Goal: Task Accomplishment & Management: Use online tool/utility

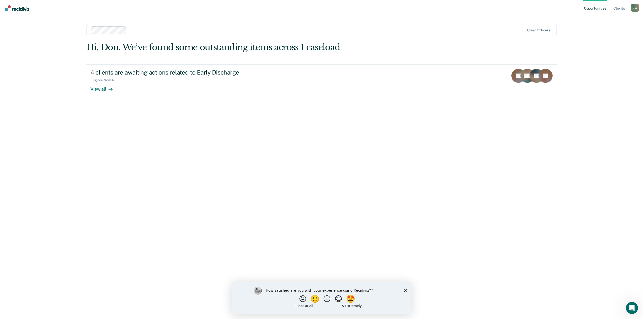
click at [405, 290] on icon "Close survey" at bounding box center [405, 290] width 3 height 3
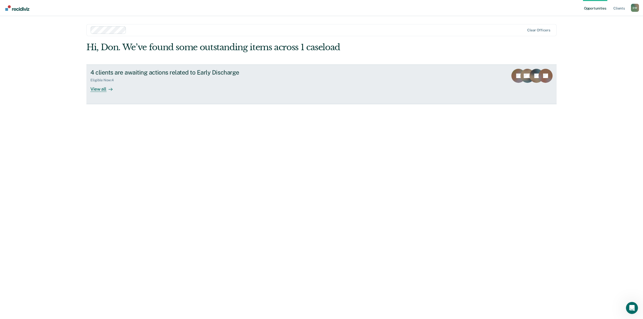
click at [142, 81] on div "Eligible Now : 4" at bounding box center [178, 79] width 176 height 6
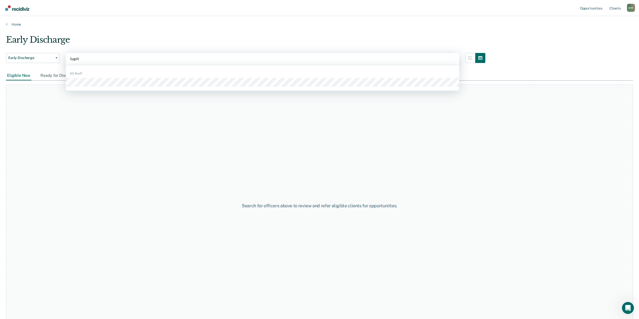
type input "[PERSON_NAME]"
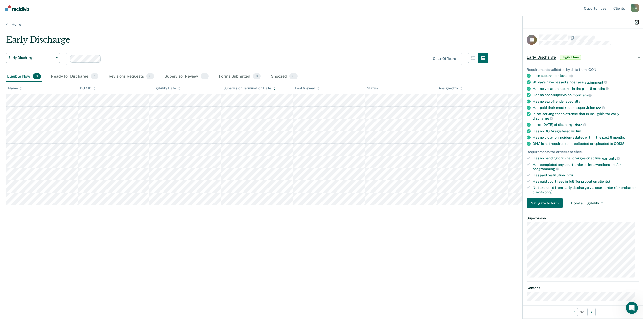
click at [637, 24] on icon "button" at bounding box center [637, 23] width 4 height 4
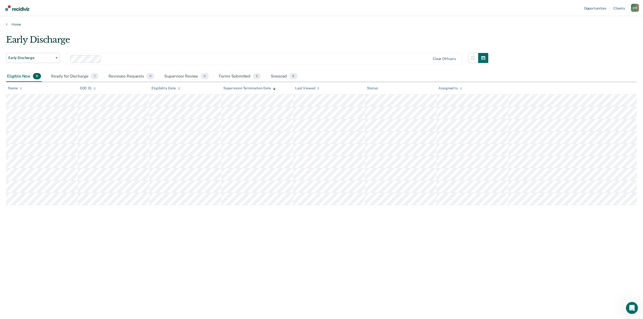
click at [551, 231] on div "Early Discharge Early Discharge Early Discharge Clear officers Eligible Now 9 R…" at bounding box center [321, 158] width 631 height 247
click at [71, 76] on div "Ready for Discharge 1" at bounding box center [74, 76] width 49 height 11
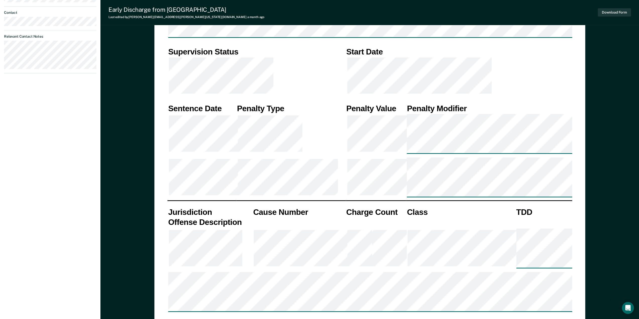
scroll to position [363, 0]
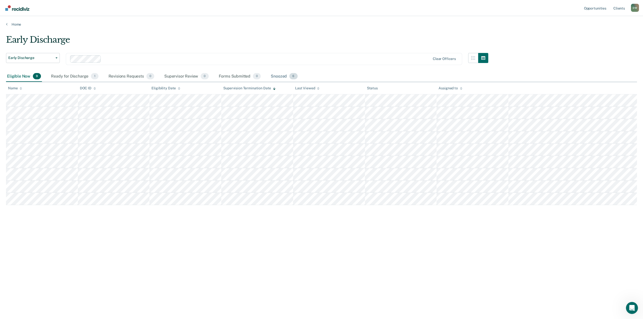
click at [281, 75] on div "Snoozed 6" at bounding box center [284, 76] width 29 height 11
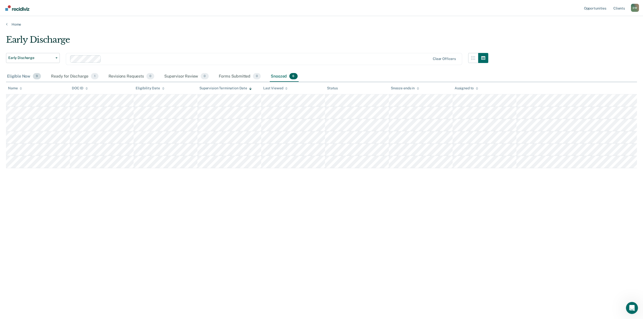
click at [24, 77] on div "Eligible Now 9" at bounding box center [24, 76] width 36 height 11
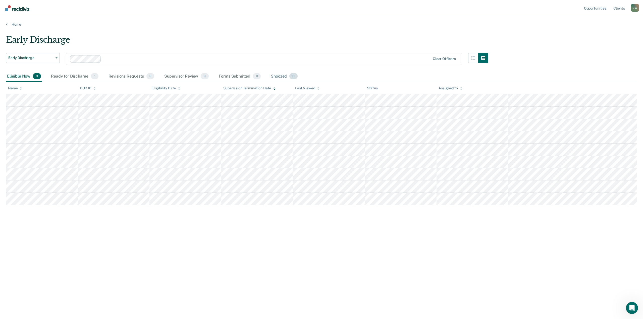
click at [274, 78] on div "Snoozed 6" at bounding box center [284, 76] width 29 height 11
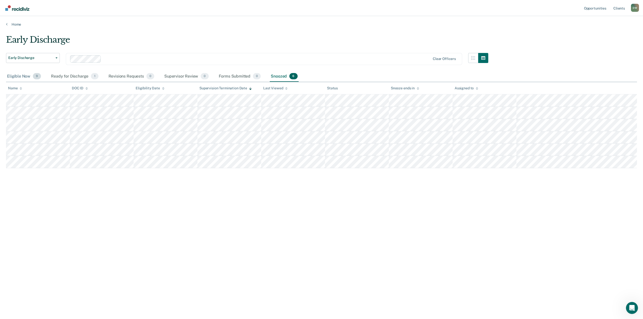
click at [19, 75] on div "Eligible Now 9" at bounding box center [24, 76] width 36 height 11
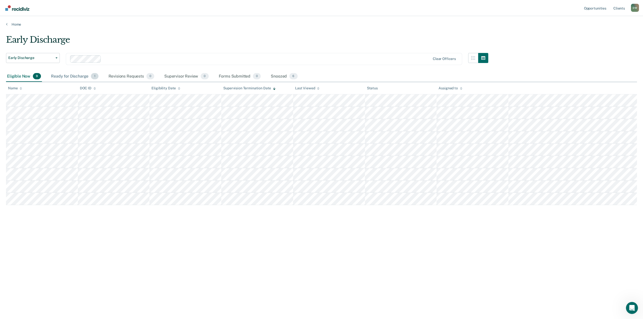
click at [57, 76] on div "Ready for Discharge 1" at bounding box center [74, 76] width 49 height 11
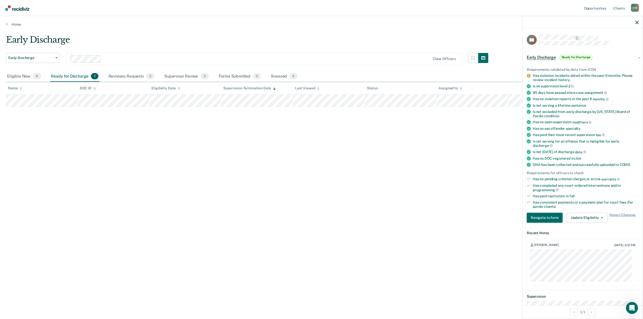
click at [489, 196] on div "Early Discharge Early Discharge Early Discharge Clear officers Eligible Now 9 R…" at bounding box center [321, 158] width 631 height 247
click at [636, 23] on icon "button" at bounding box center [637, 23] width 4 height 4
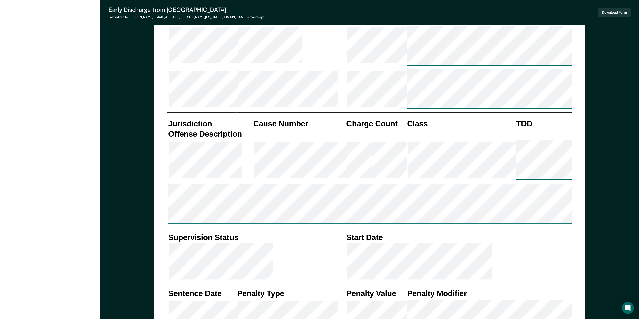
type textarea "x"
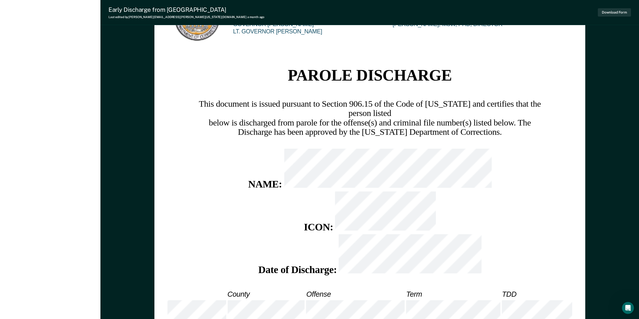
scroll to position [740, 0]
